Goal: Information Seeking & Learning: Check status

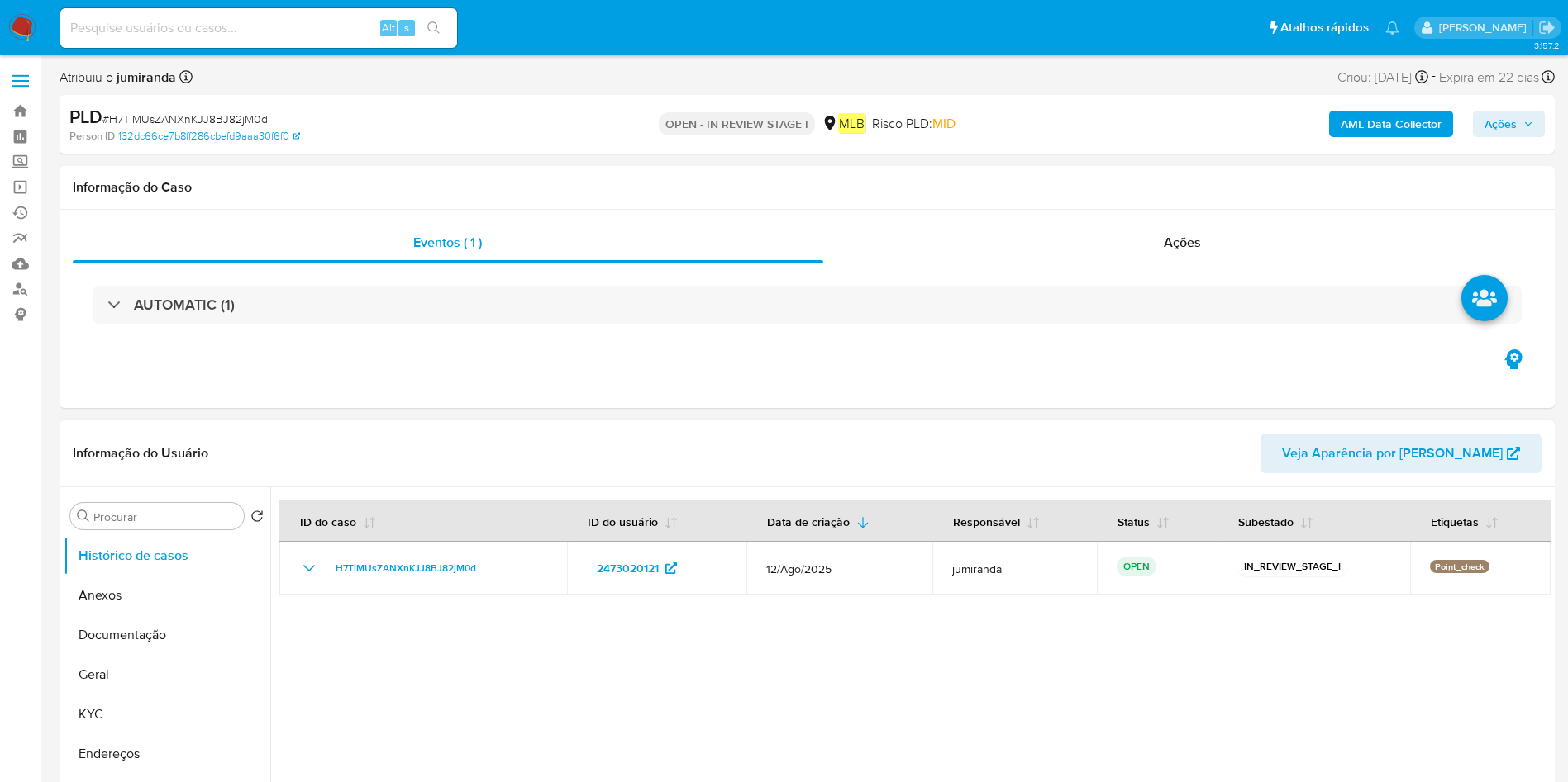
select select "10"
click at [140, 666] on button "Geral" at bounding box center [160, 675] width 193 height 40
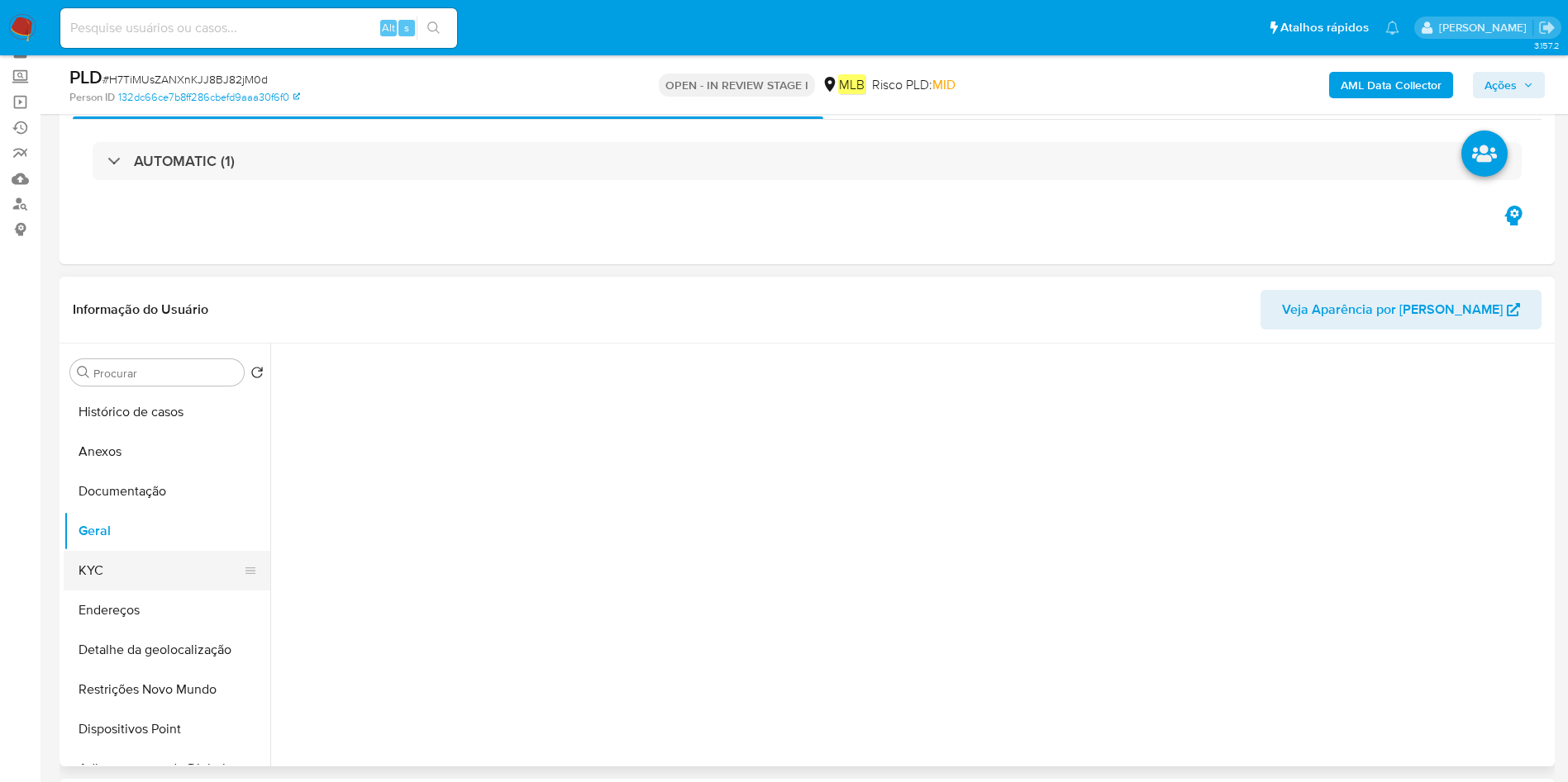
scroll to position [124, 0]
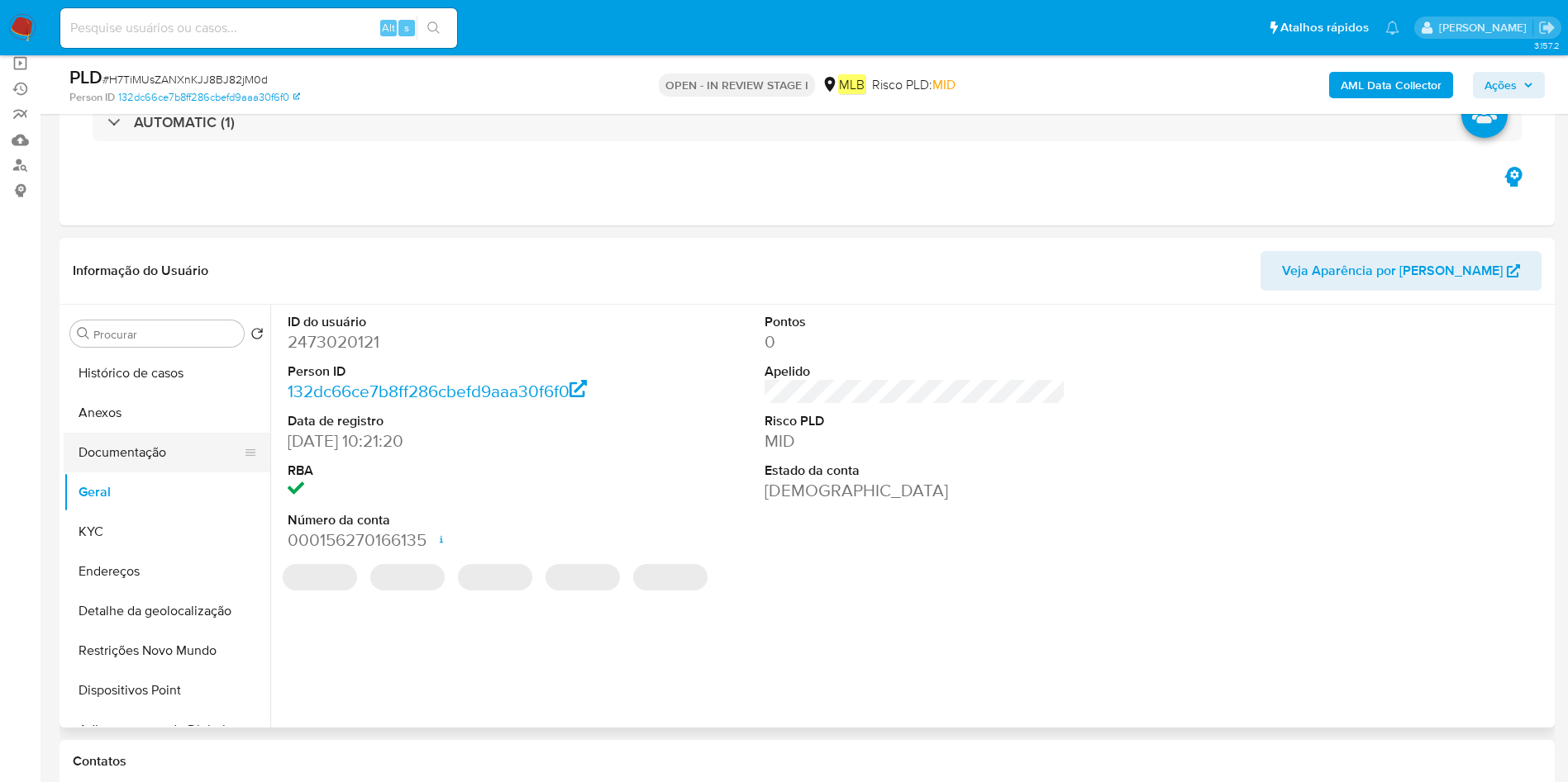
click at [100, 441] on button "Documentação" at bounding box center [160, 453] width 193 height 40
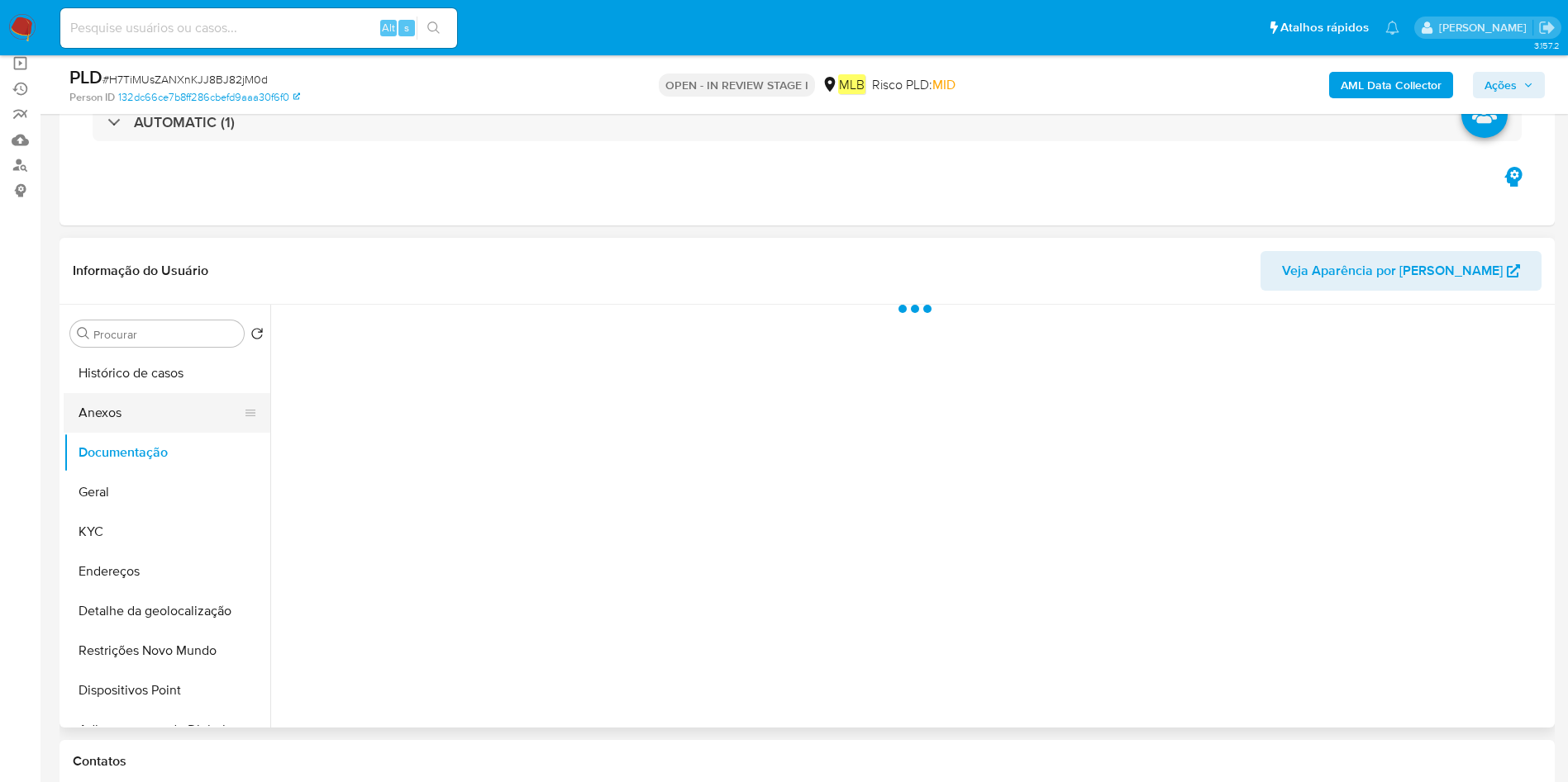
click at [132, 416] on button "Anexos" at bounding box center [160, 413] width 193 height 40
click at [117, 496] on button "Geral" at bounding box center [160, 493] width 193 height 40
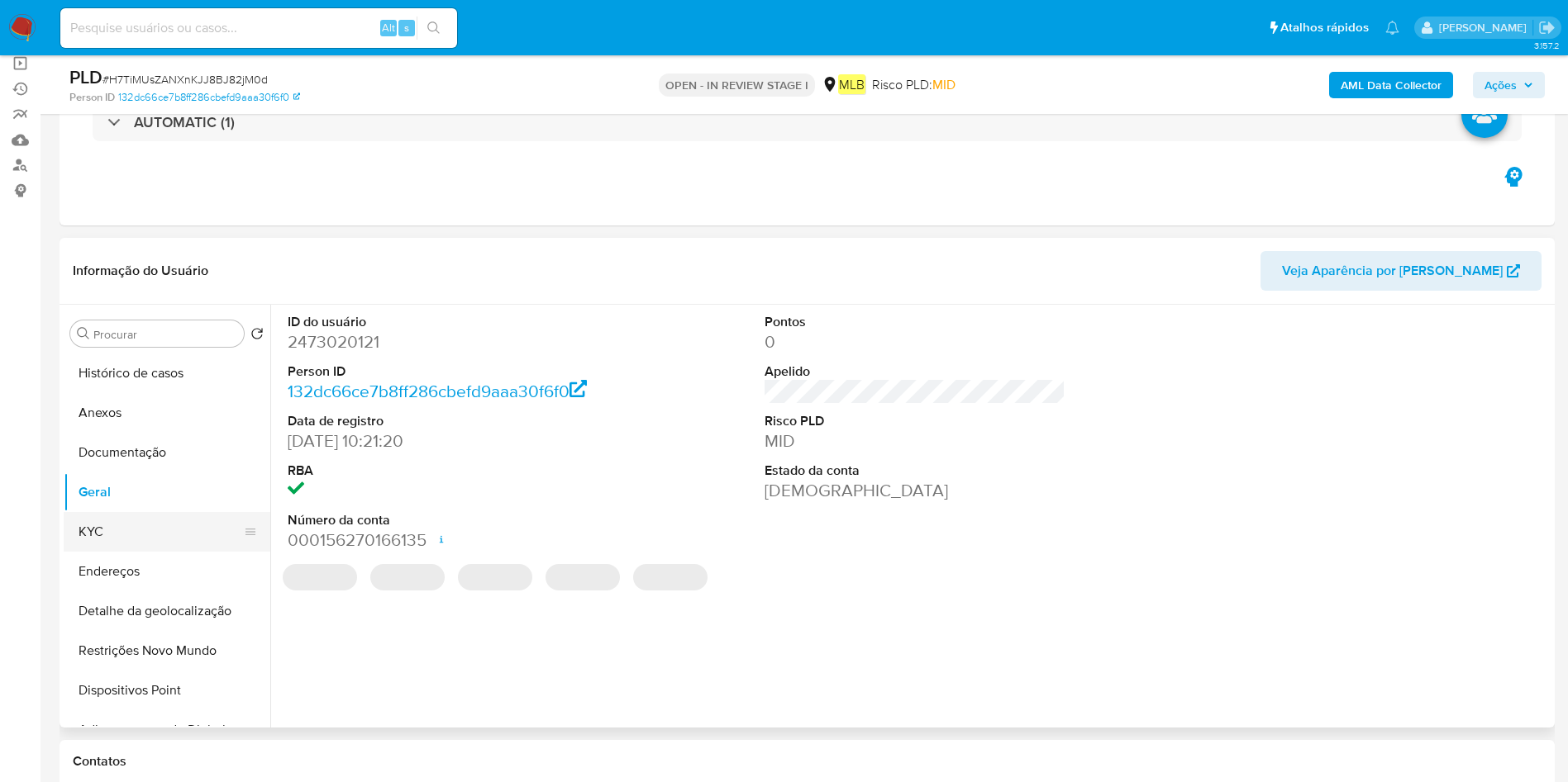
click at [122, 535] on button "KYC" at bounding box center [160, 532] width 193 height 40
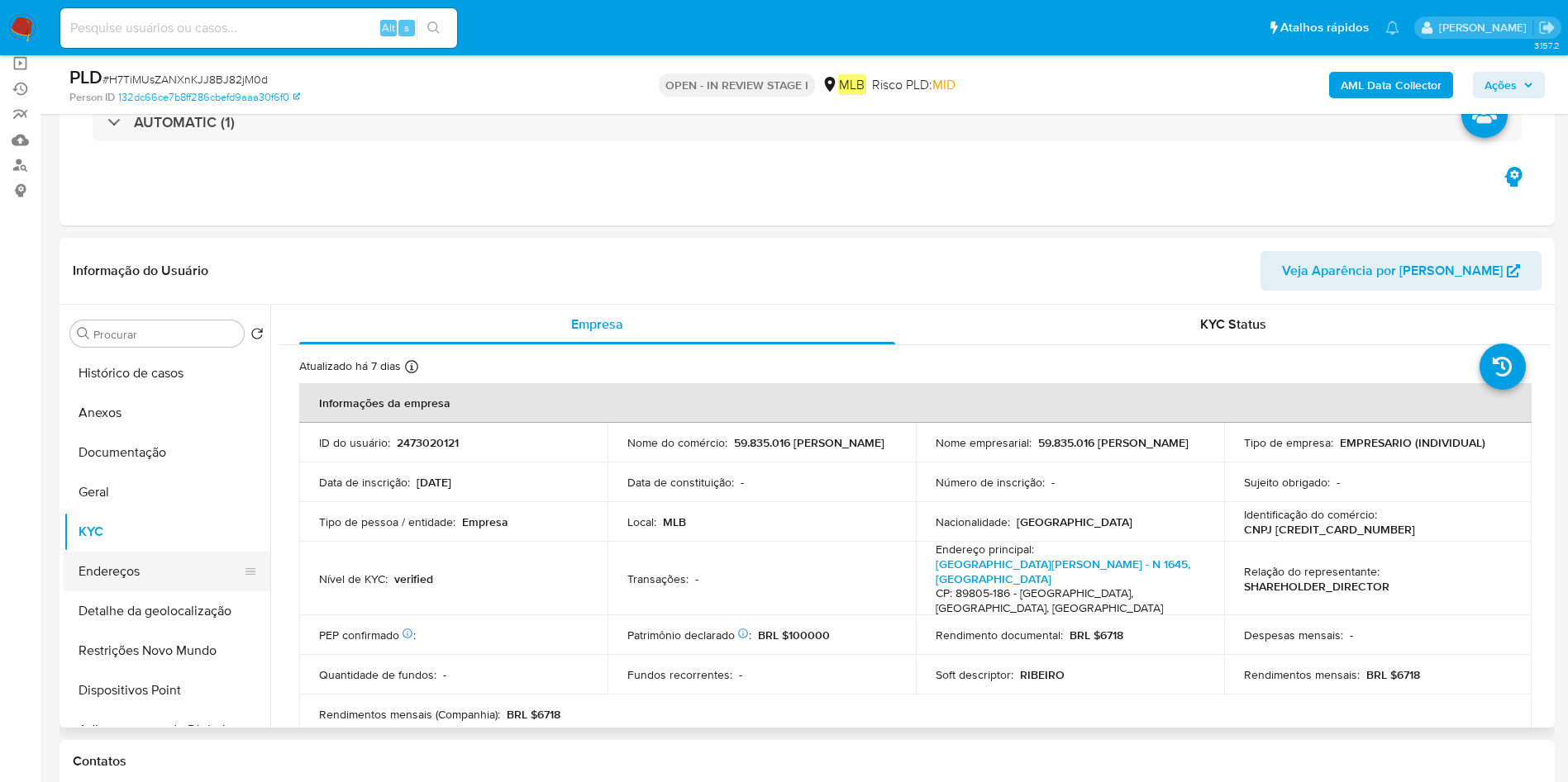
click at [114, 567] on button "Endereços" at bounding box center [160, 571] width 193 height 40
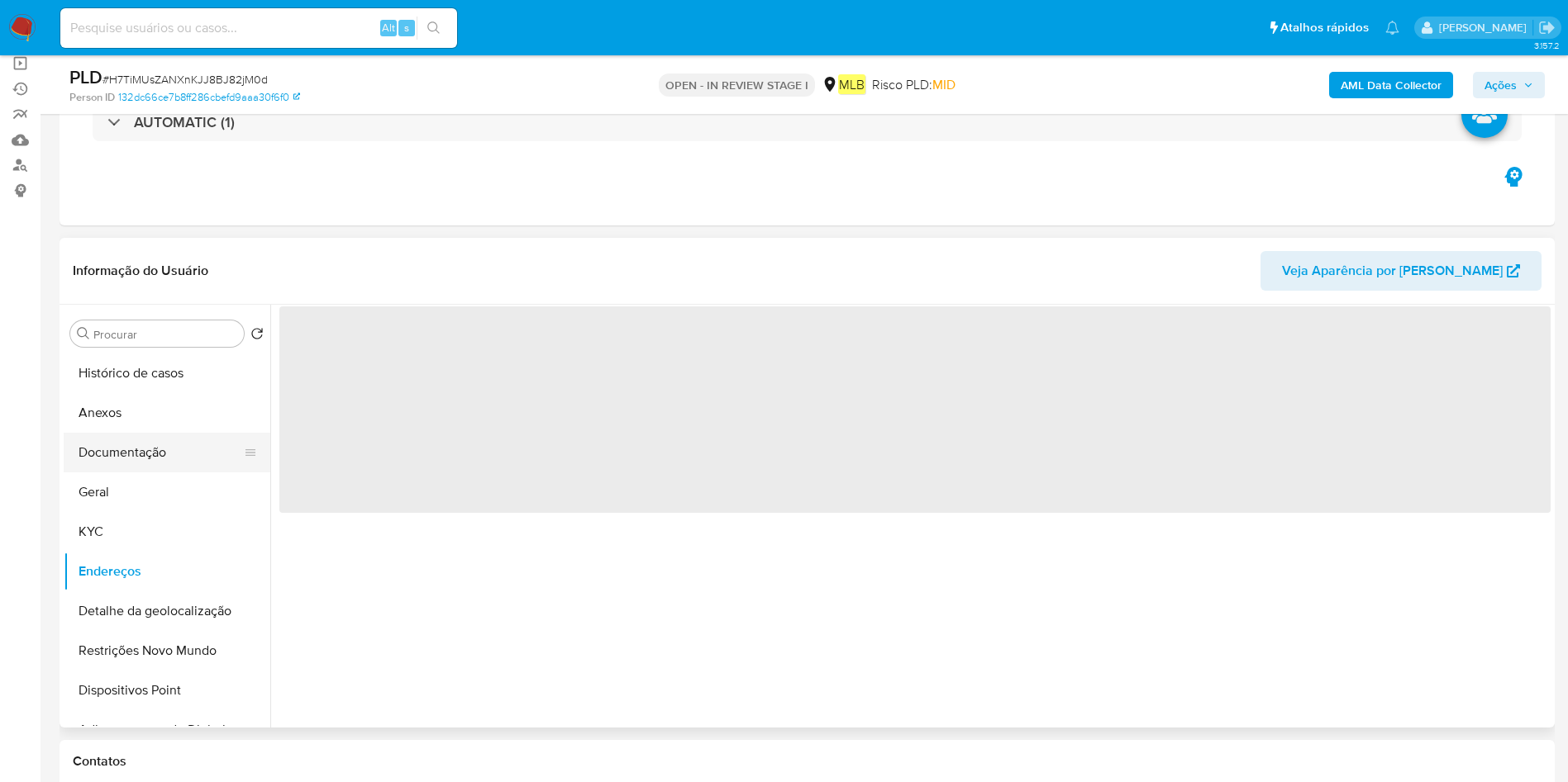
click at [159, 456] on button "Documentação" at bounding box center [160, 453] width 193 height 40
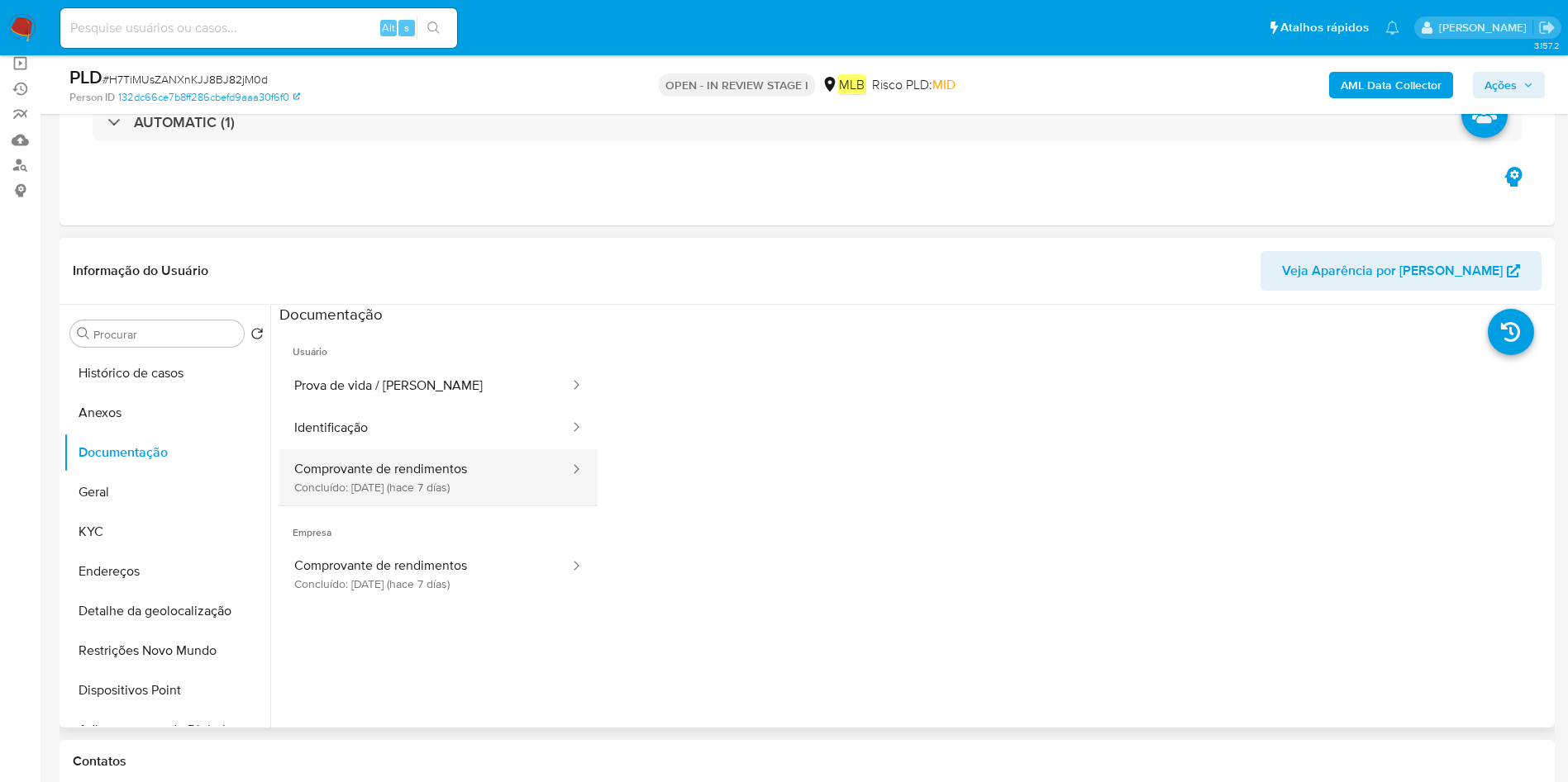
click at [396, 478] on button "Comprovante de rendimentos Concluído: 28/08/2025 (hace 7 días)" at bounding box center [426, 478] width 292 height 56
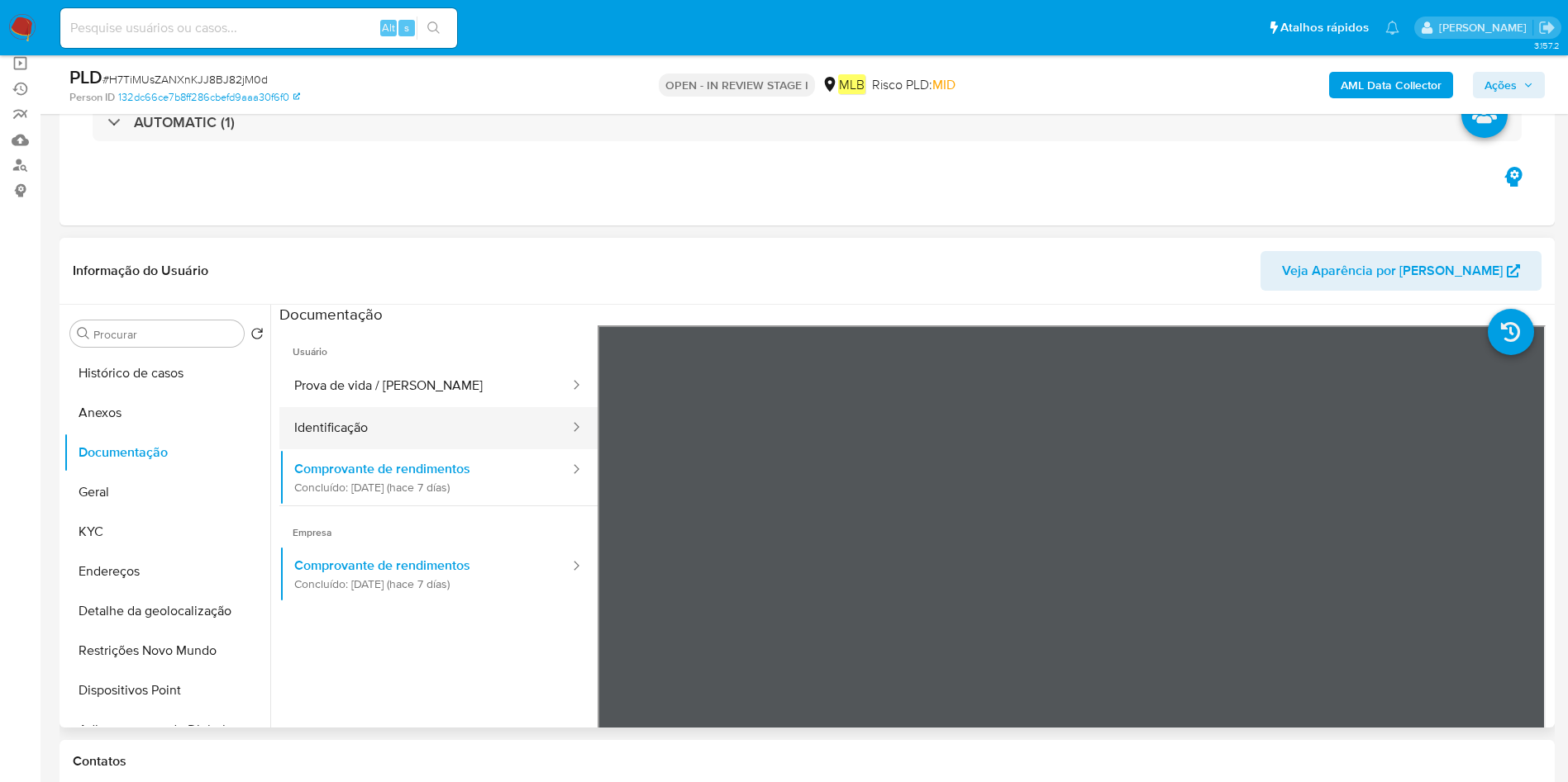
click at [319, 429] on button "Identificação" at bounding box center [426, 428] width 292 height 42
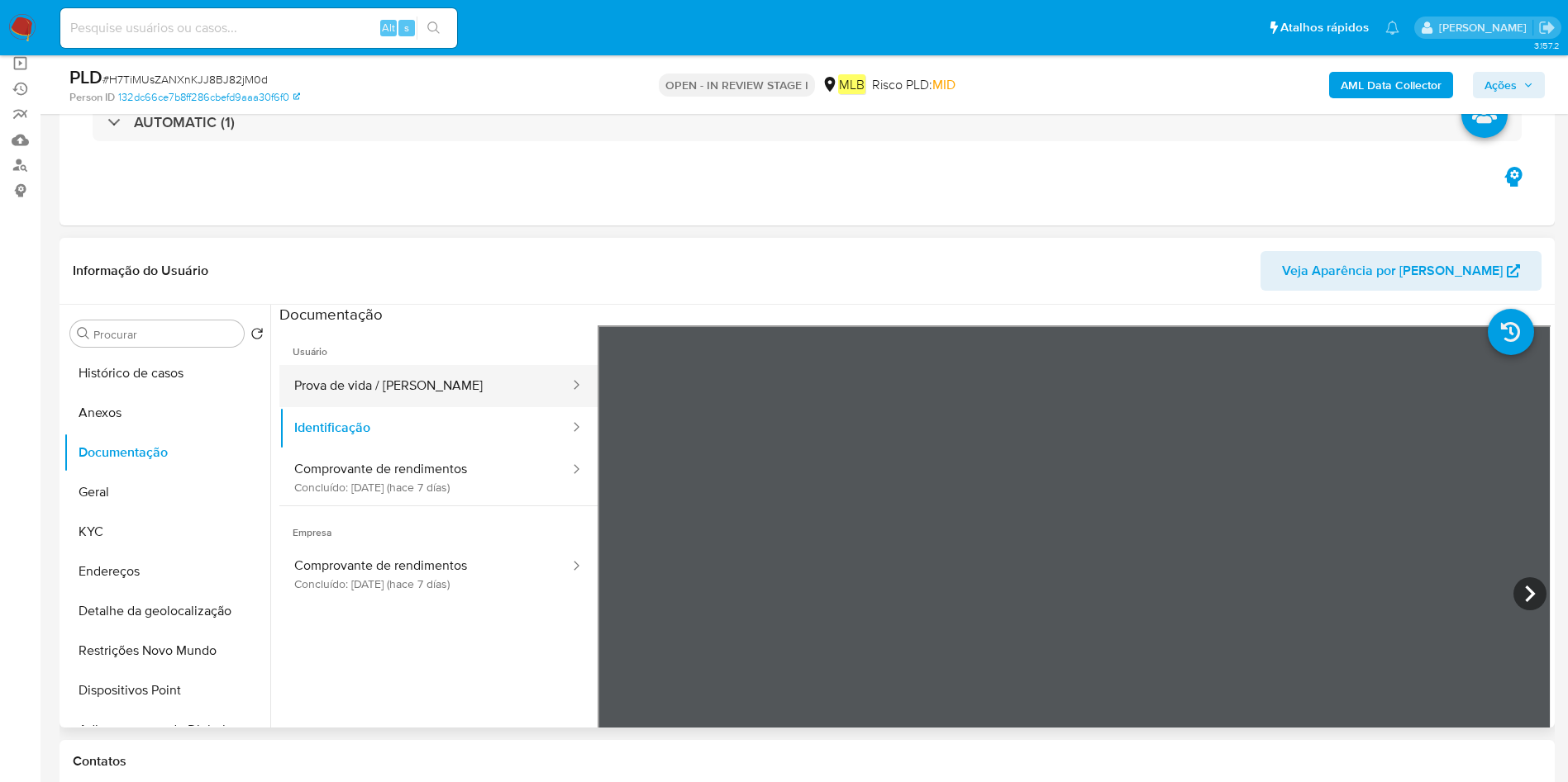
click at [366, 387] on button "Prova de vida / Selfie" at bounding box center [426, 386] width 292 height 42
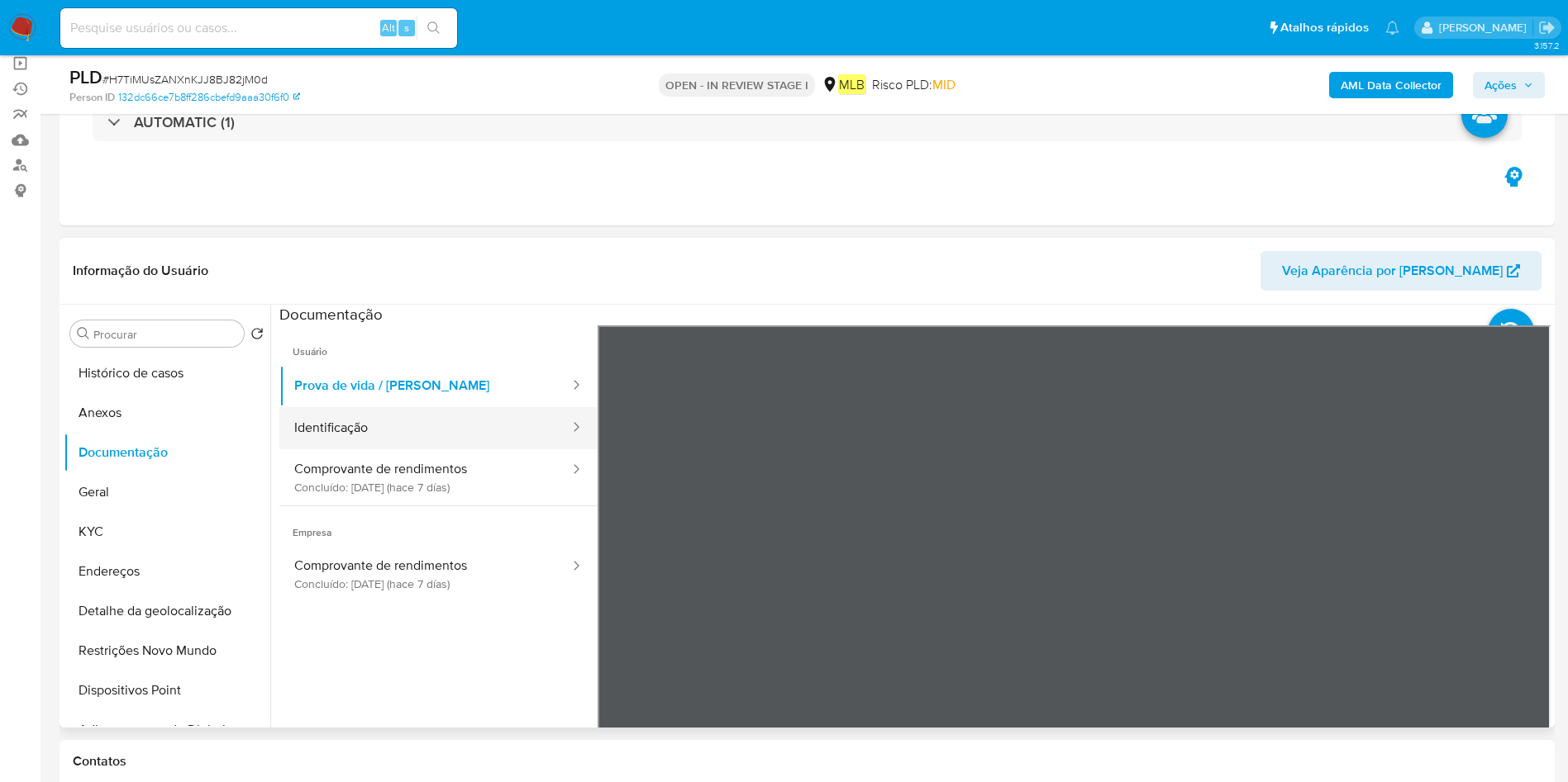
click at [365, 435] on button "Identificação" at bounding box center [426, 428] width 292 height 42
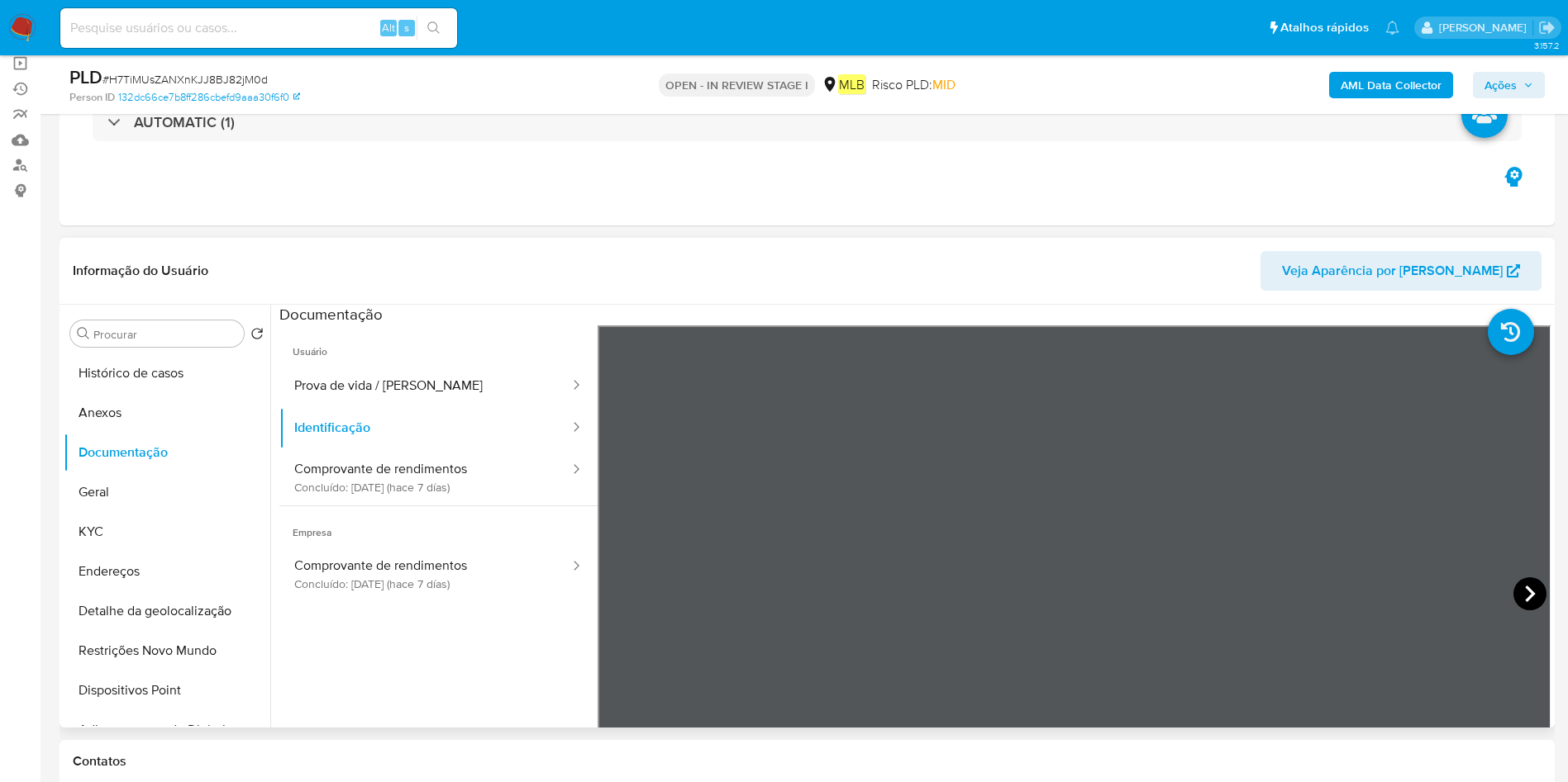
click at [1532, 600] on icon at bounding box center [1530, 594] width 33 height 33
click at [360, 396] on button "Prova de vida / Selfie" at bounding box center [426, 386] width 292 height 42
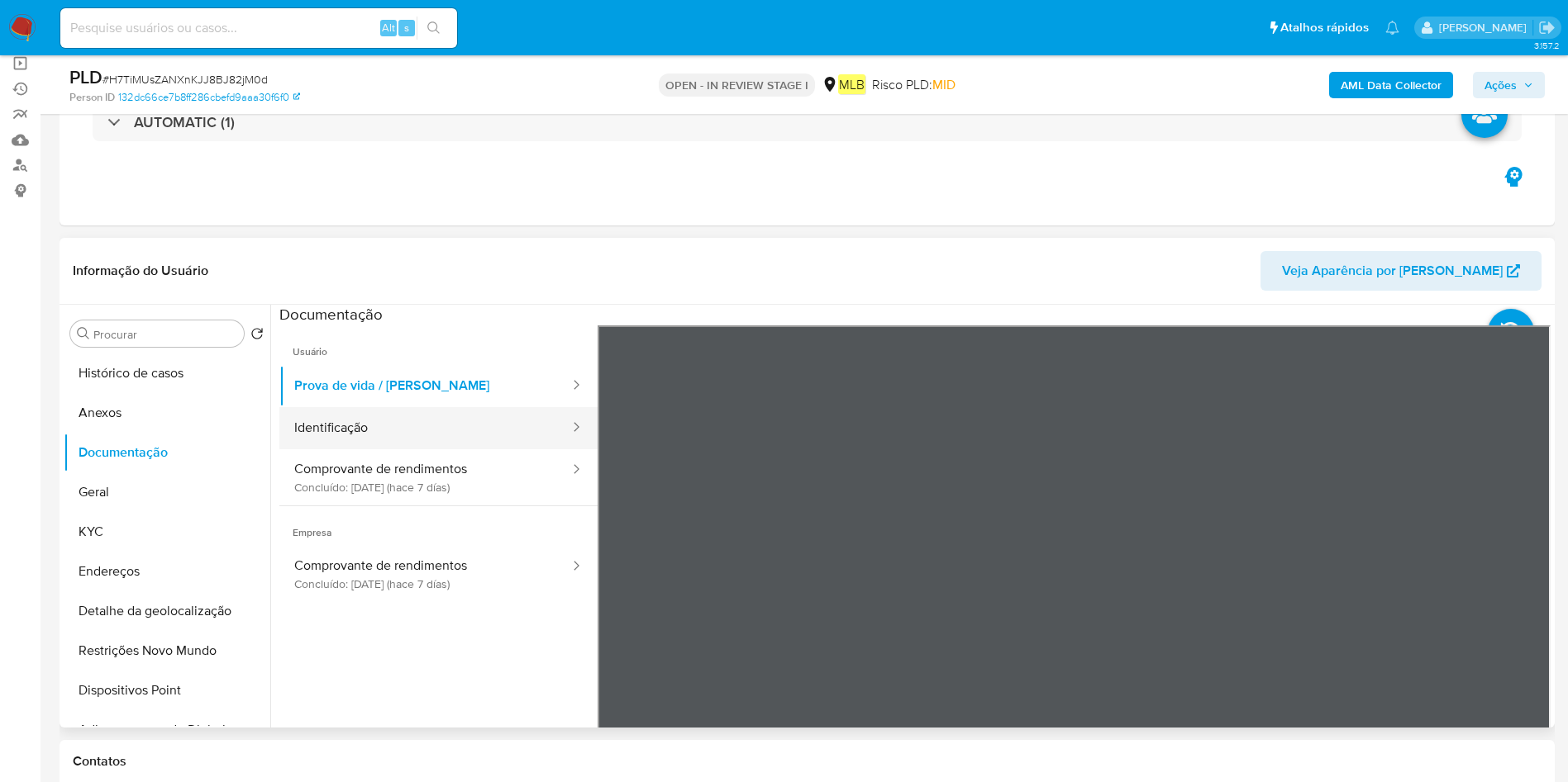
click at [375, 441] on button "Identificação" at bounding box center [426, 428] width 292 height 42
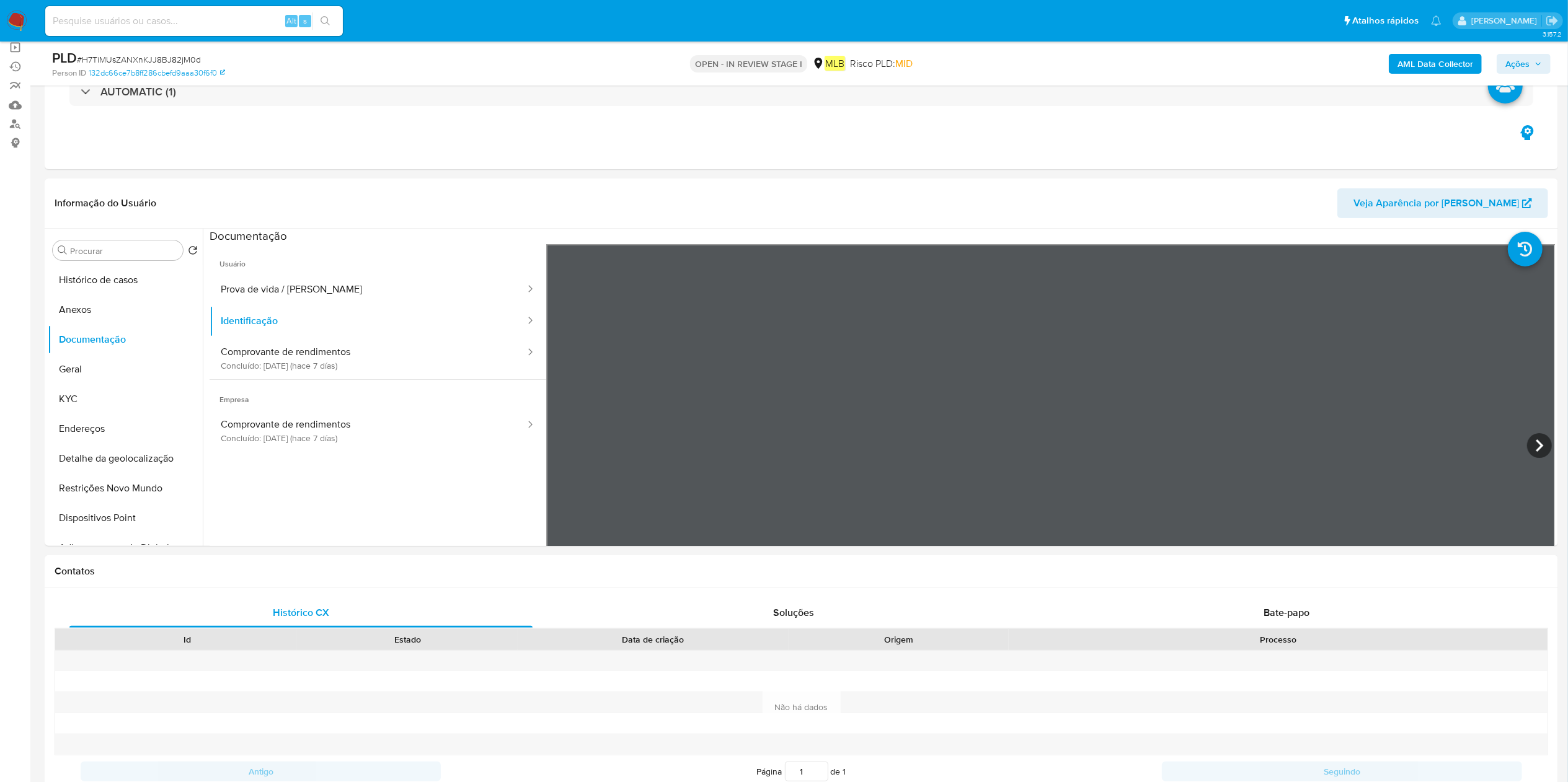
scroll to position [0, 0]
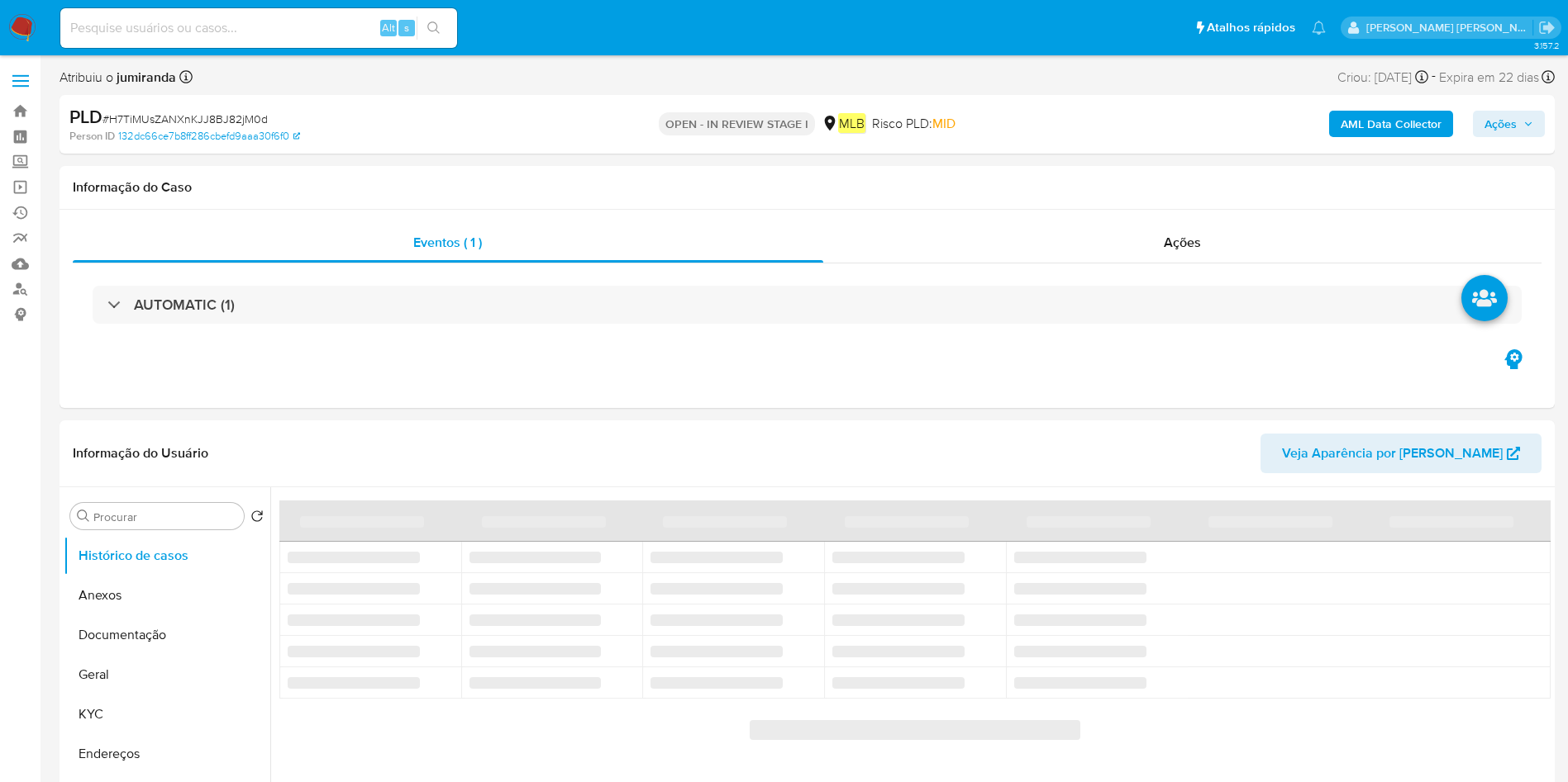
select select "10"
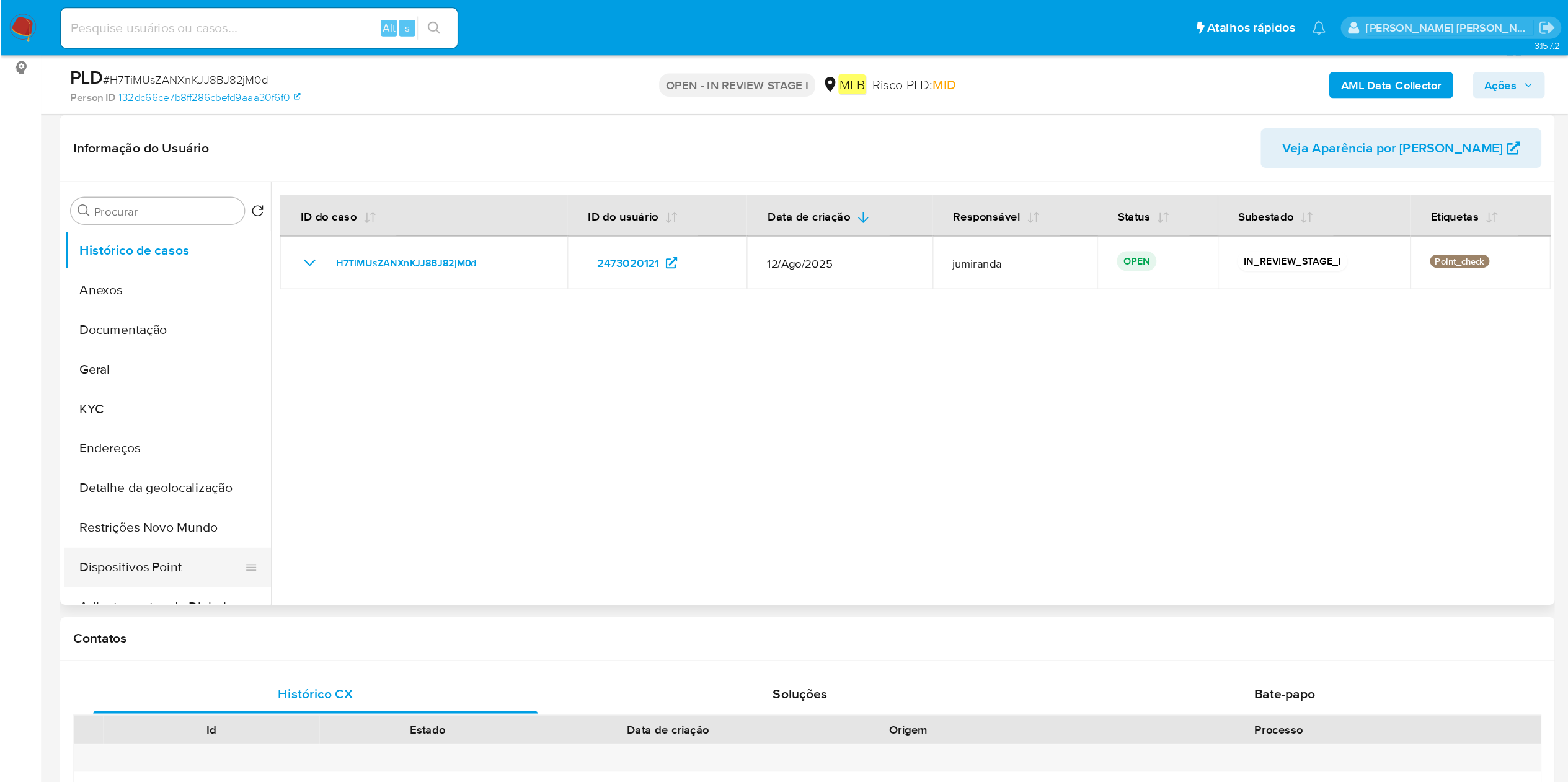
scroll to position [186, 0]
click at [108, 207] on button "Anexos" at bounding box center [120, 217] width 145 height 30
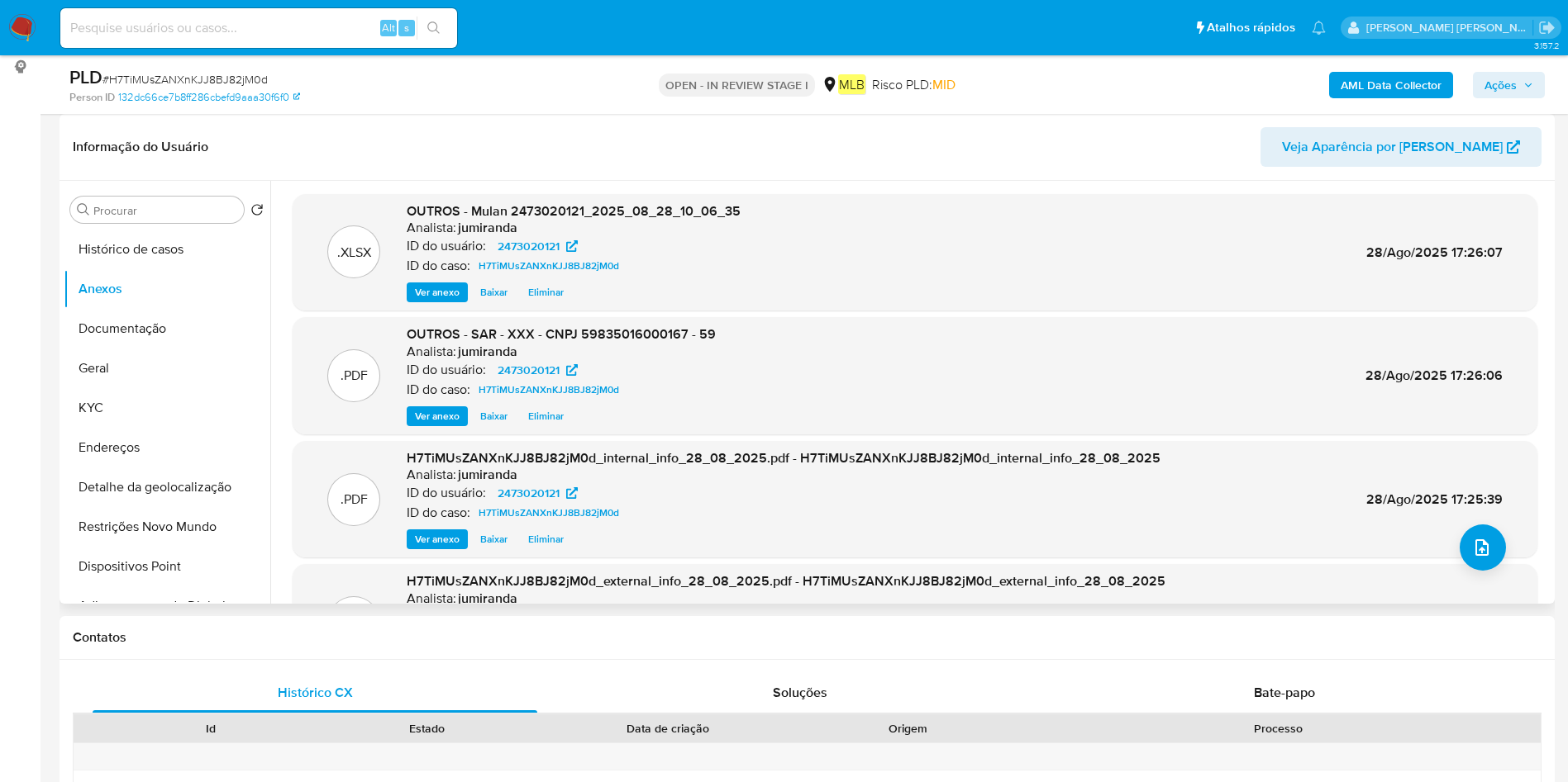
click at [625, 330] on span "OUTROS - SAR - XXX - CNPJ 59835016000167 - 59" at bounding box center [561, 333] width 309 height 19
copy span "[CREDIT_CARD_NUMBER]"
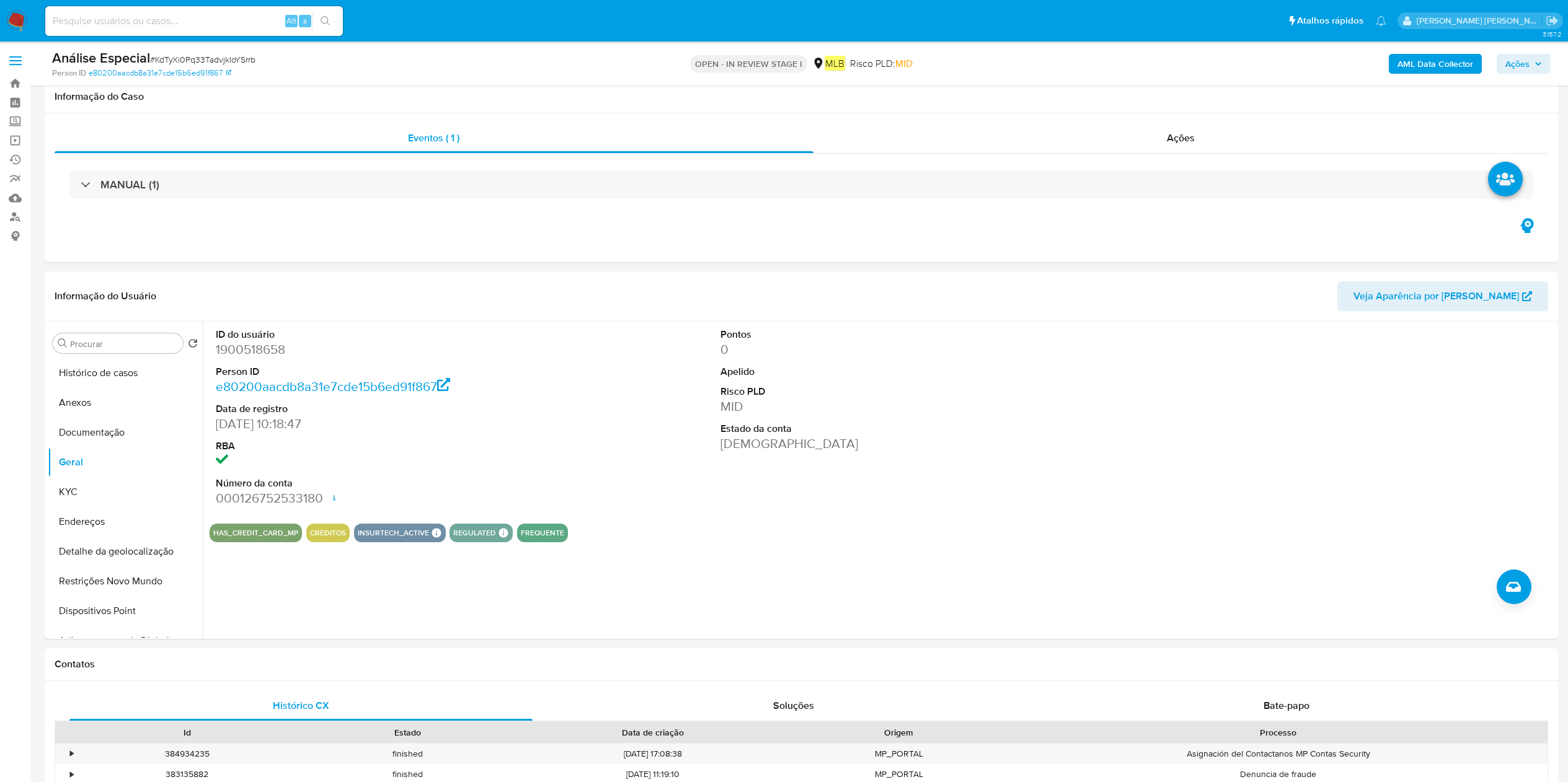
select select "10"
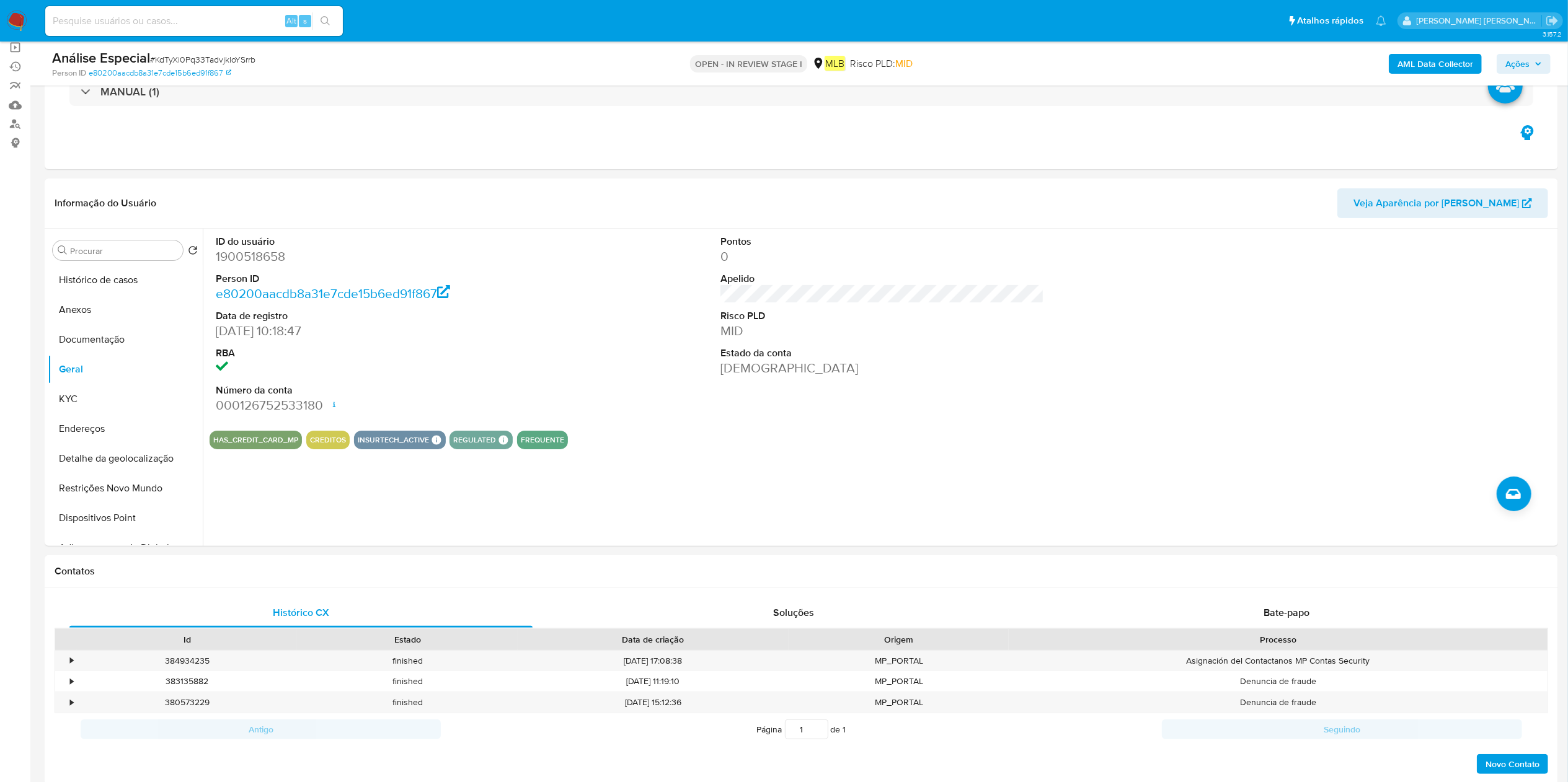
scroll to position [93, 0]
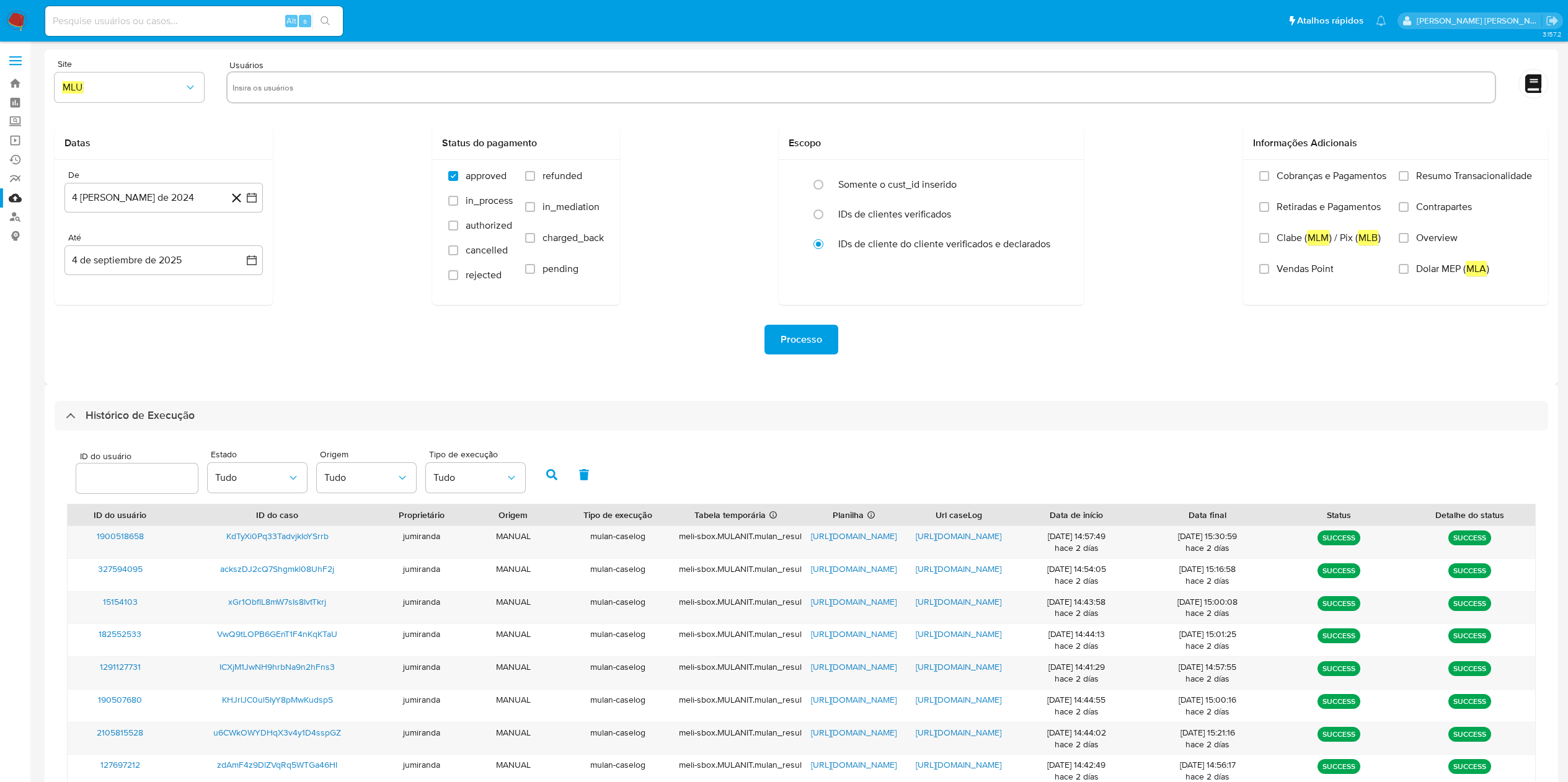
select select "10"
